Goal: Use online tool/utility: Utilize a website feature to perform a specific function

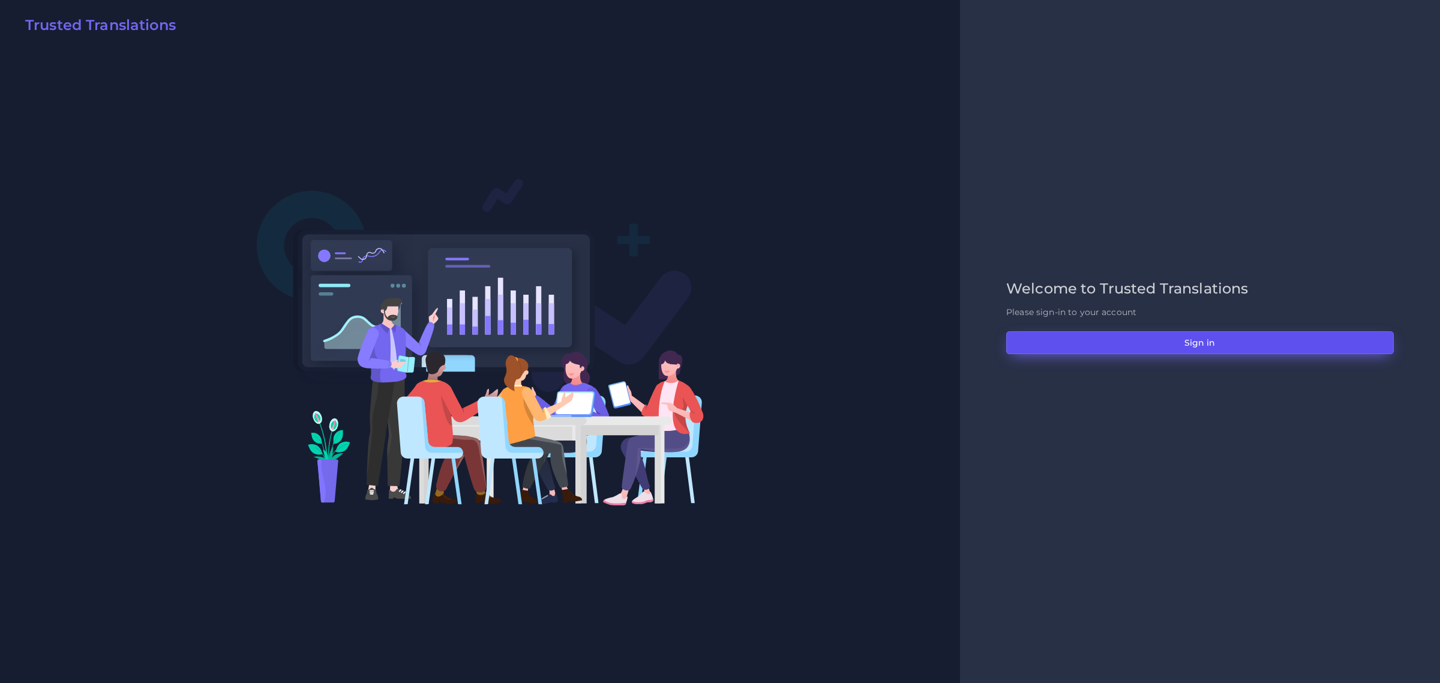
click at [1203, 338] on button "Sign in" at bounding box center [1200, 342] width 388 height 23
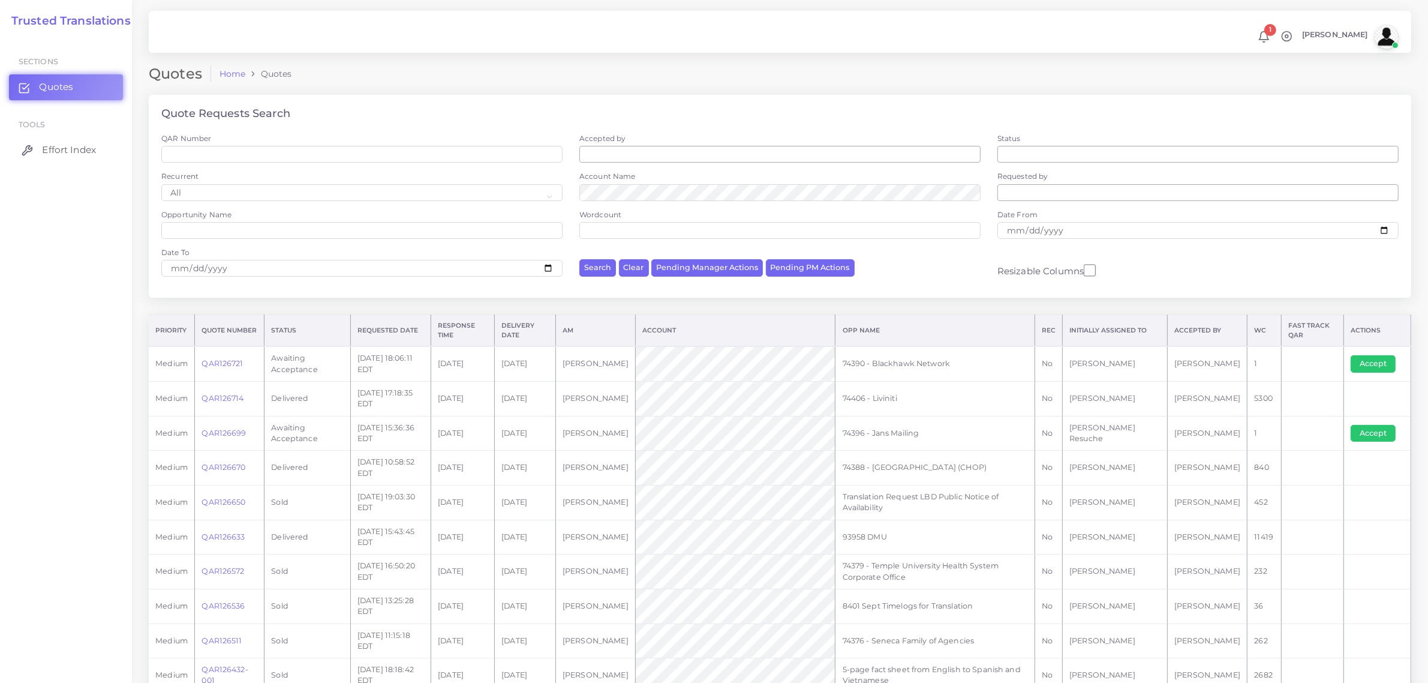
click at [64, 148] on span "Effort Index" at bounding box center [69, 149] width 54 height 13
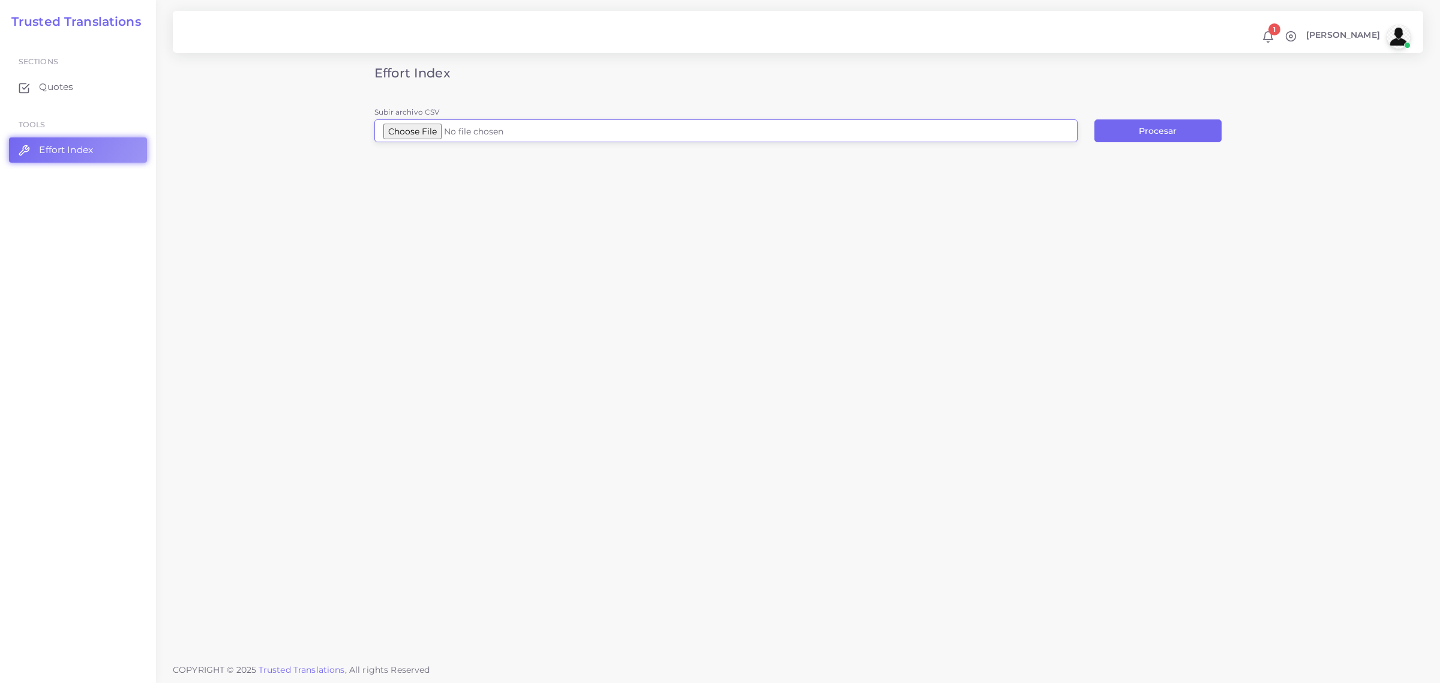
click at [414, 124] on input "Subir archivo CSV" at bounding box center [725, 130] width 703 height 23
type input "C:\fakepath\Final_Proposed Plan Fact Sheet_508.docx.csv"
click at [1158, 131] on button "Procesar" at bounding box center [1157, 130] width 127 height 23
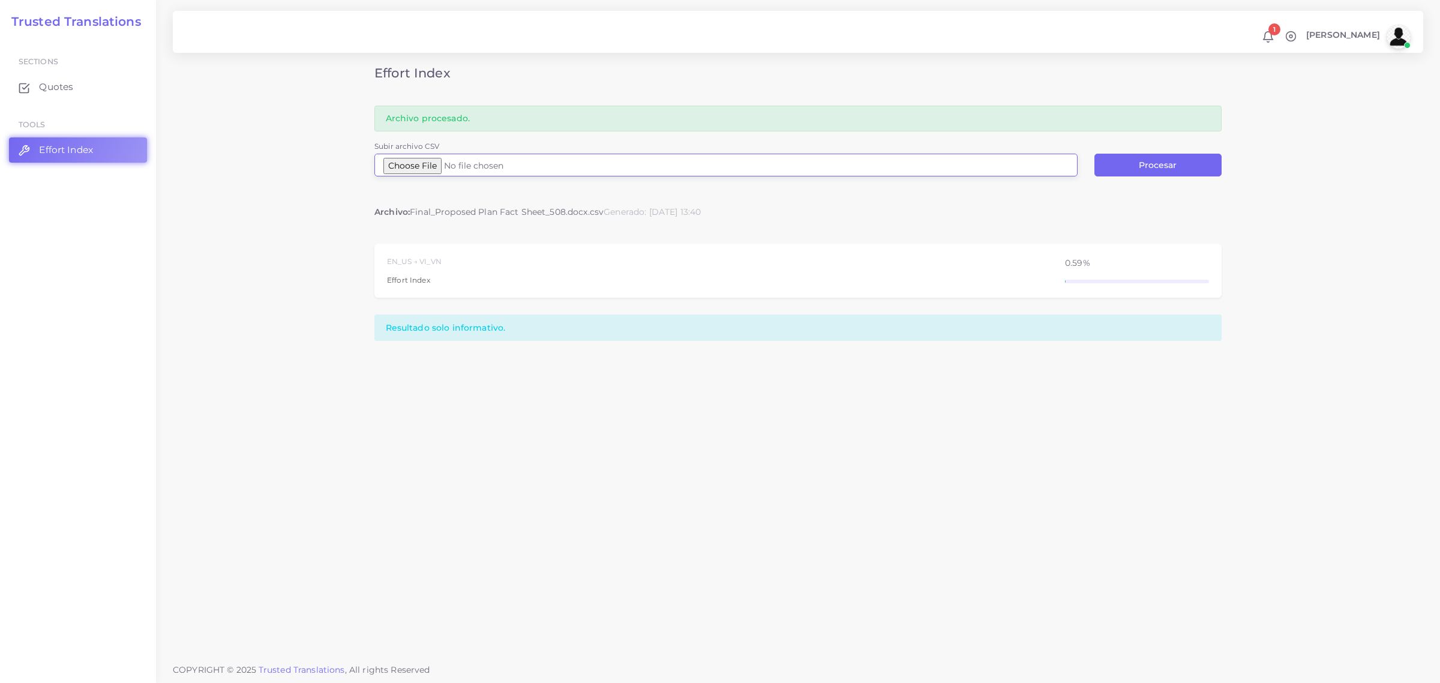
click at [417, 169] on input "Subir archivo CSV" at bounding box center [725, 165] width 703 height 23
type input "C:\fakepath\Final_Proposed Plan Fact Sheet_508.docx (1).csv"
click at [1125, 163] on button "Procesar" at bounding box center [1157, 165] width 127 height 23
